Goal: Find specific page/section: Find specific page/section

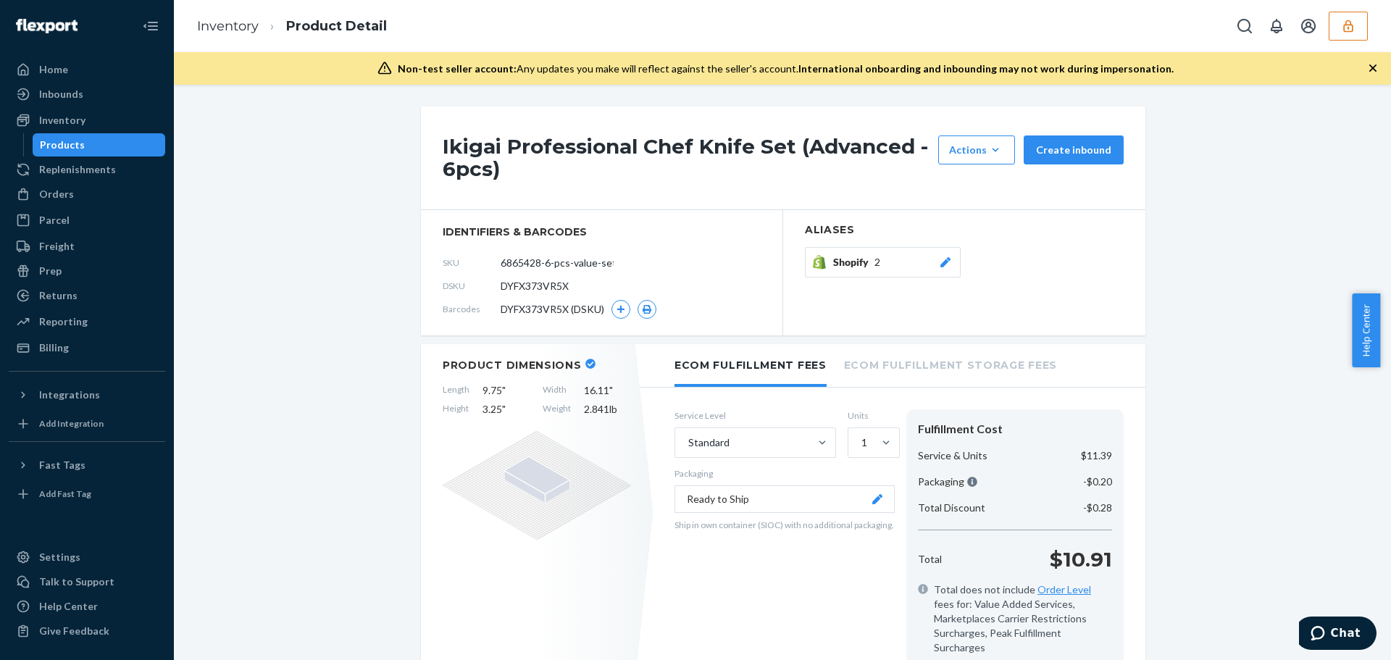
click at [1359, 34] on button "button" at bounding box center [1348, 26] width 39 height 29
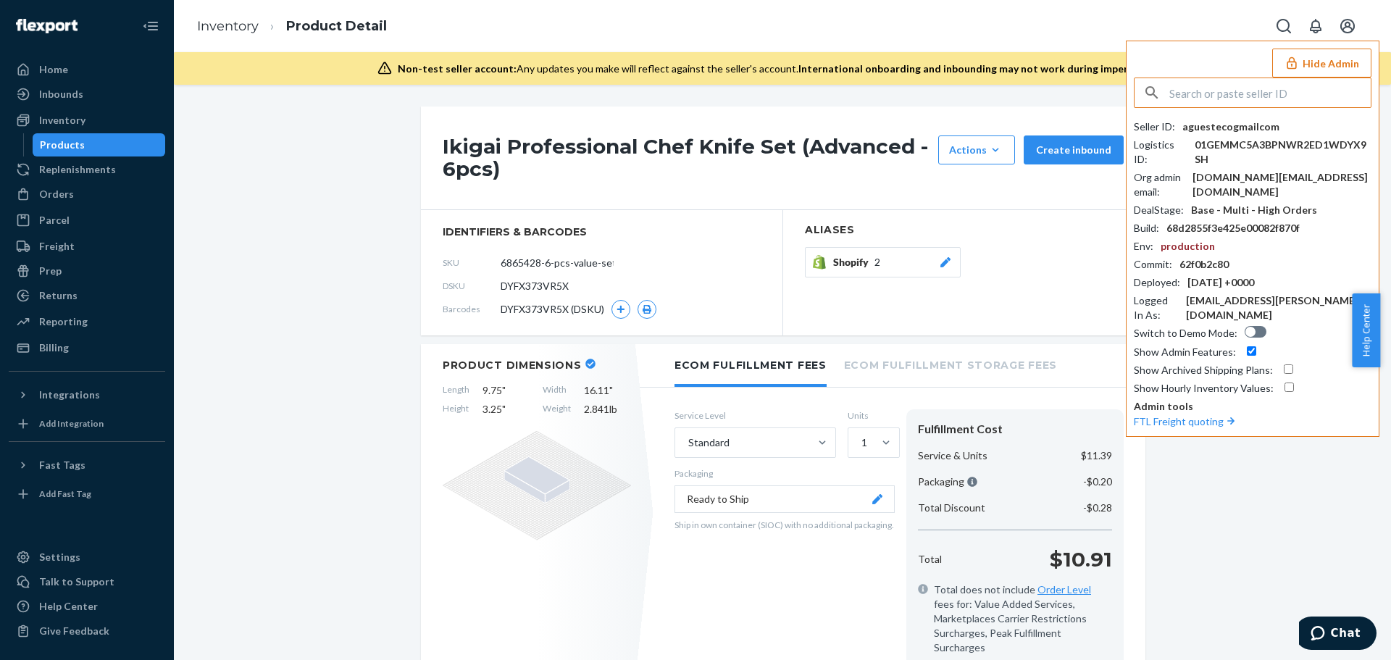
click at [1280, 91] on input "text" at bounding box center [1270, 92] width 201 height 29
type input "01GZCKANJ3QZCN8DZRFYT235S9"
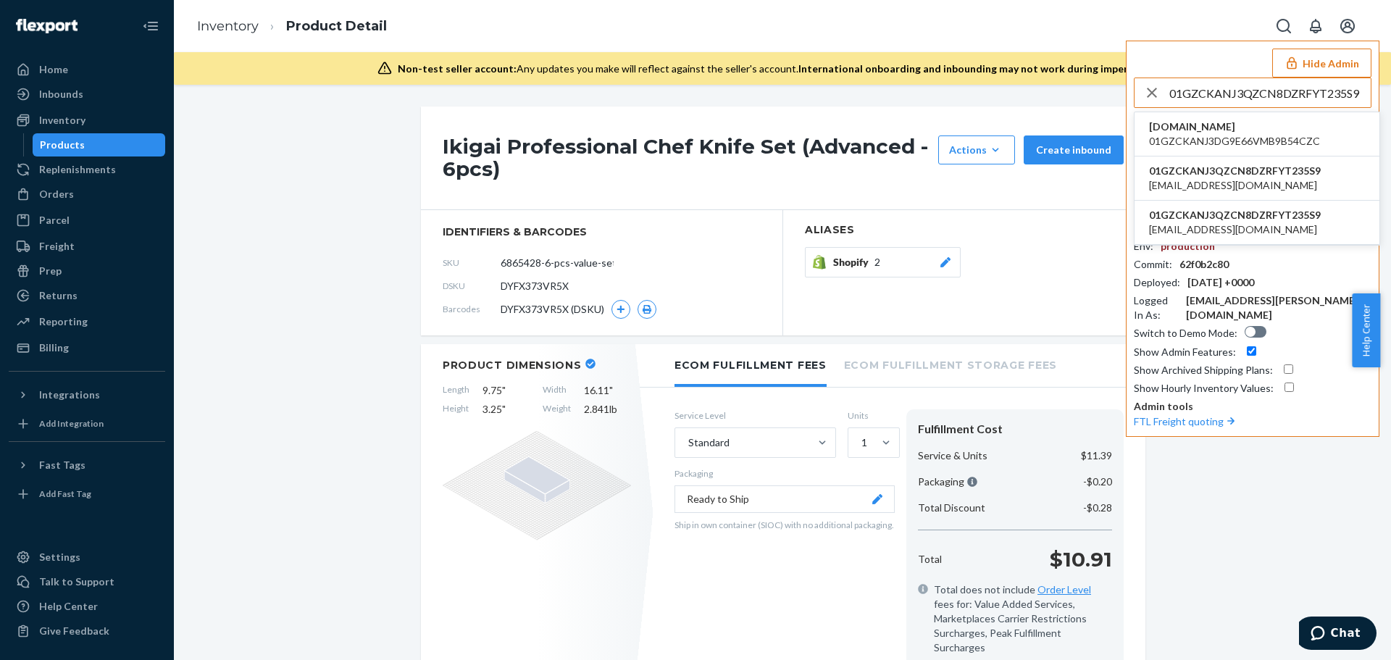
click at [1250, 127] on span "[DOMAIN_NAME]" at bounding box center [1234, 127] width 171 height 14
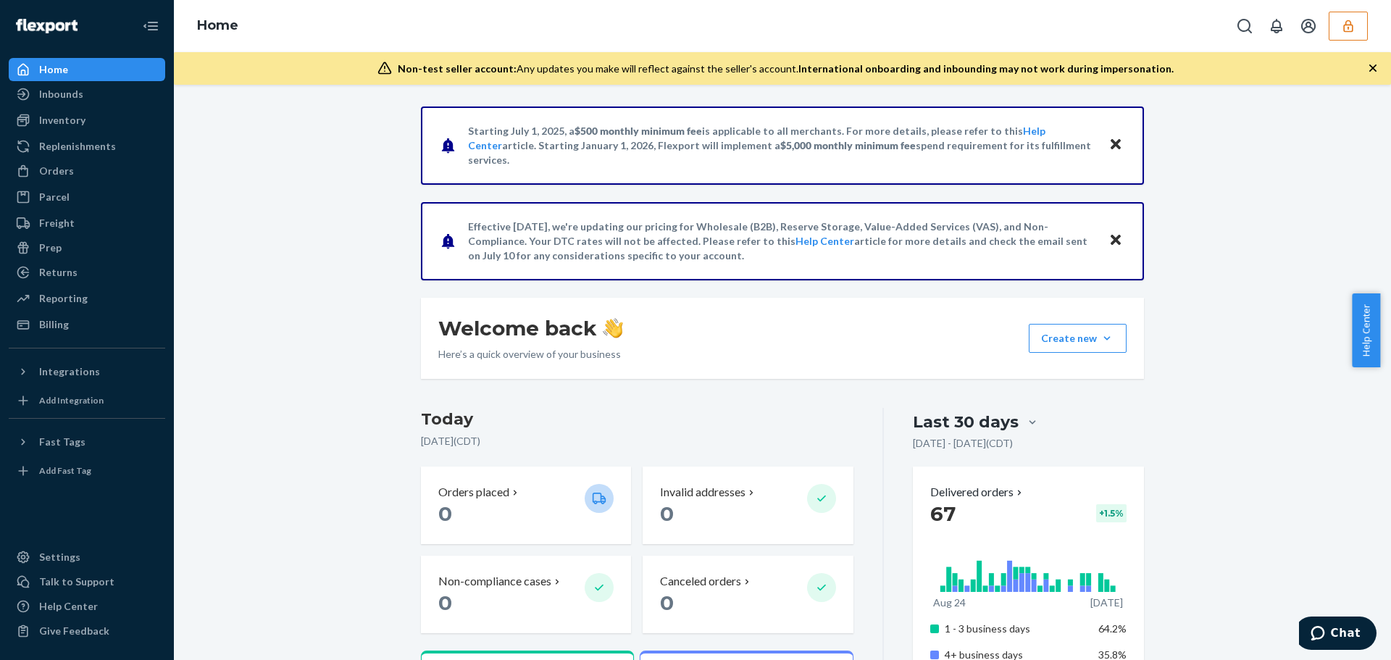
click at [1355, 31] on icon "button" at bounding box center [1348, 26] width 14 height 14
